Goal: Task Accomplishment & Management: Use online tool/utility

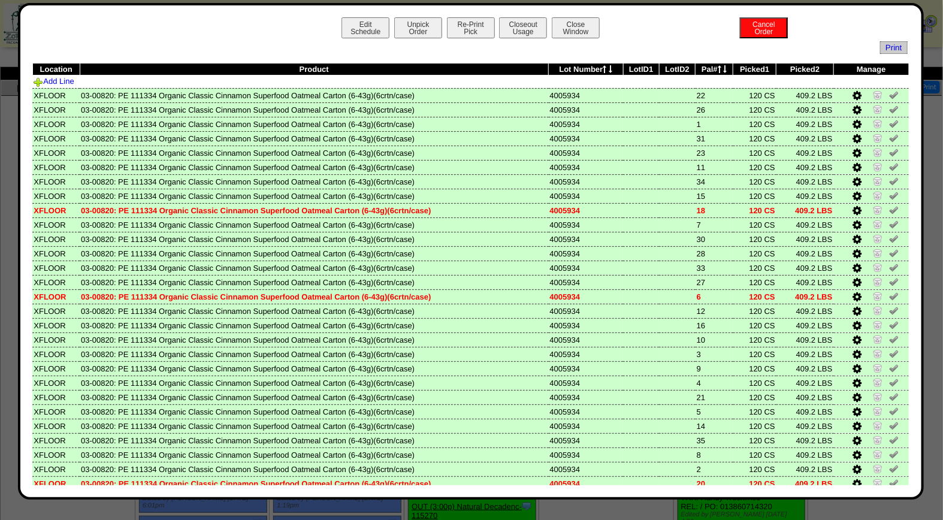
scroll to position [396, 0]
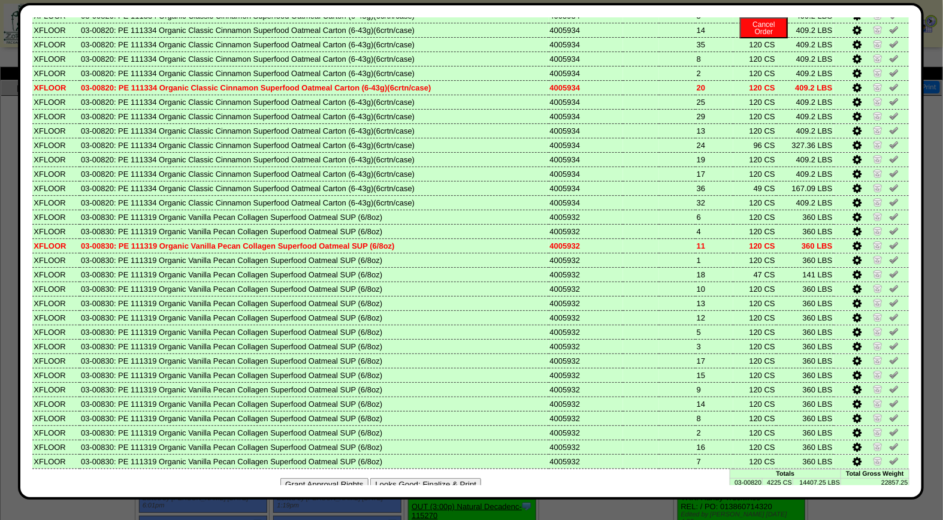
click at [420, 478] on button "Looks Good: Finalize & Print" at bounding box center [425, 484] width 111 height 13
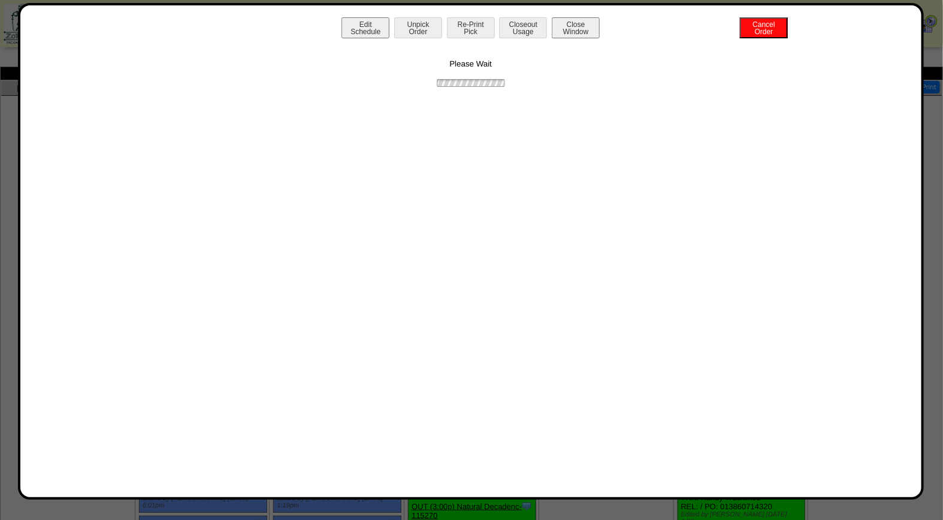
scroll to position [0, 0]
click at [478, 31] on button "Print BOL" at bounding box center [471, 27] width 48 height 21
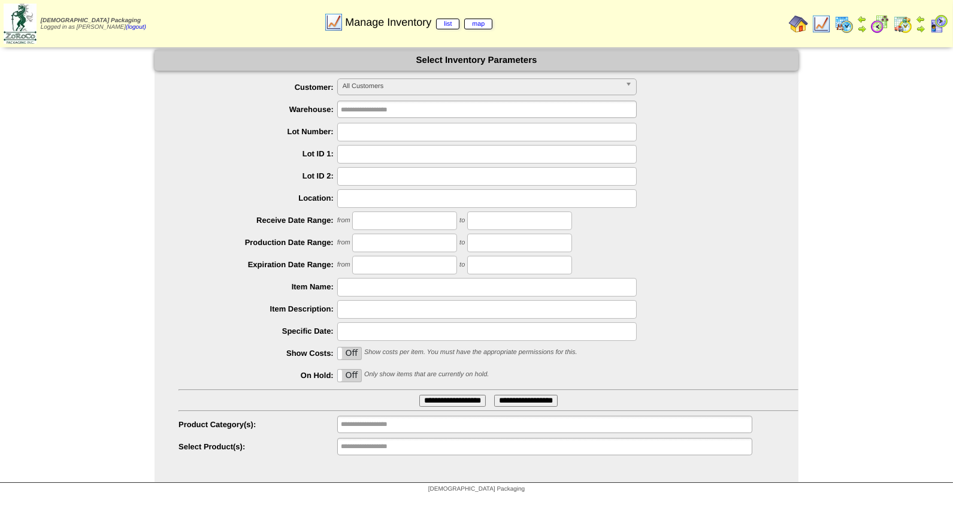
click at [932, 22] on img at bounding box center [938, 23] width 19 height 19
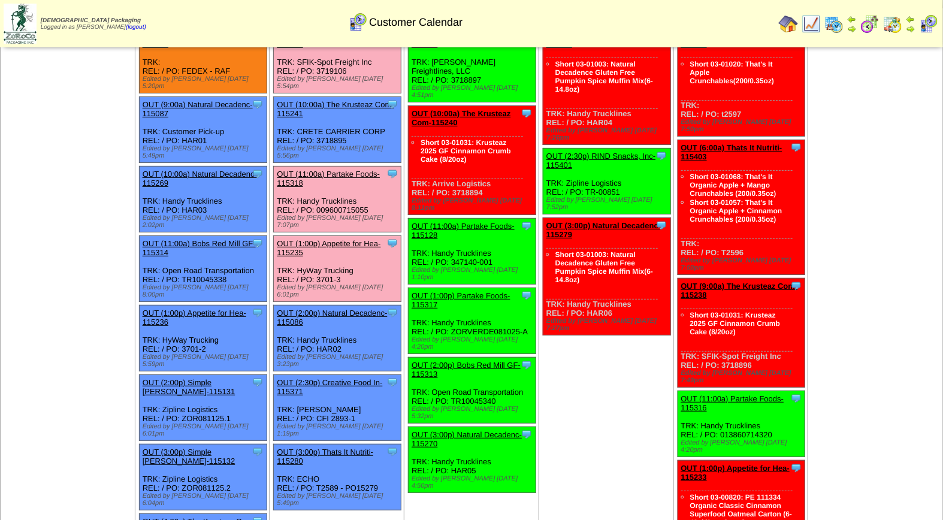
scroll to position [127, 0]
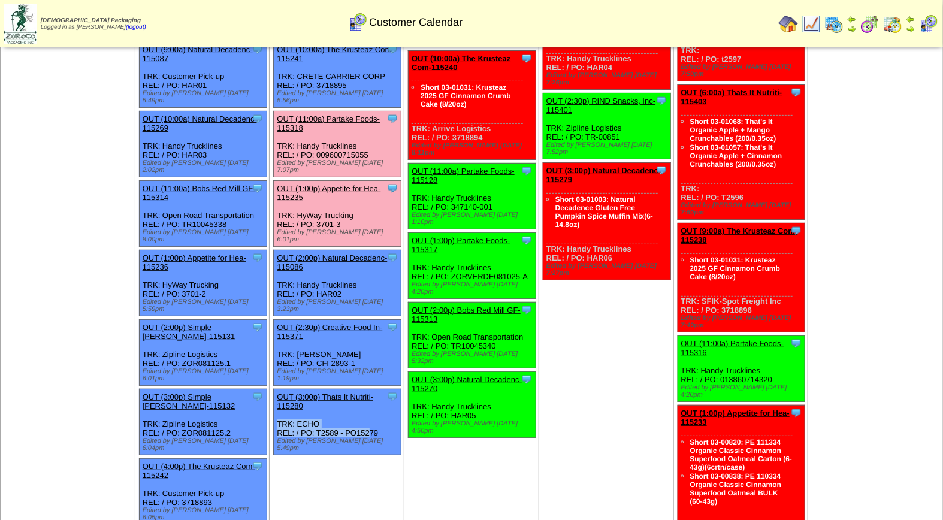
drag, startPoint x: 316, startPoint y: 378, endPoint x: 338, endPoint y: 375, distance: 21.8
click at [338, 390] on div "Clone Item OUT (3:00p) Thats It Nutriti-115280 Thats It Nutrition, LLC Schedule…" at bounding box center [338, 423] width 128 height 66
click at [473, 451] on td "Aug 13 [+] Print Clone Item OUT (9:00a) The Krusteaz Com-115239 The Krusteaz Co…" at bounding box center [472, 378] width 135 height 851
